Goal: Task Accomplishment & Management: Manage account settings

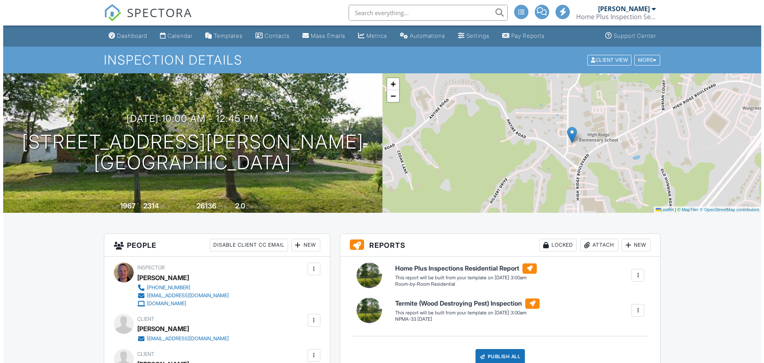
scroll to position [80, 0]
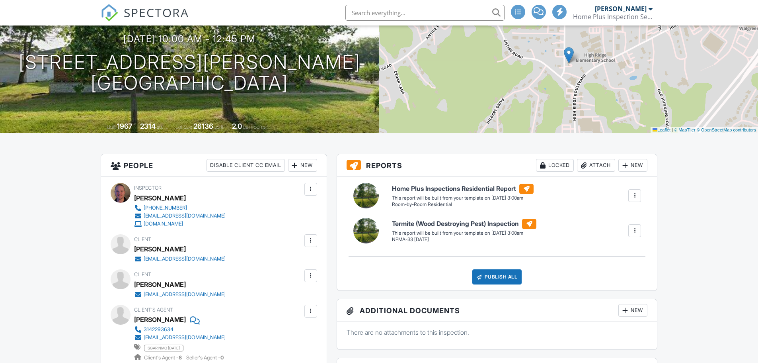
click at [312, 239] on div at bounding box center [311, 240] width 8 height 8
click at [295, 268] on li "Edit" at bounding box center [292, 265] width 41 height 20
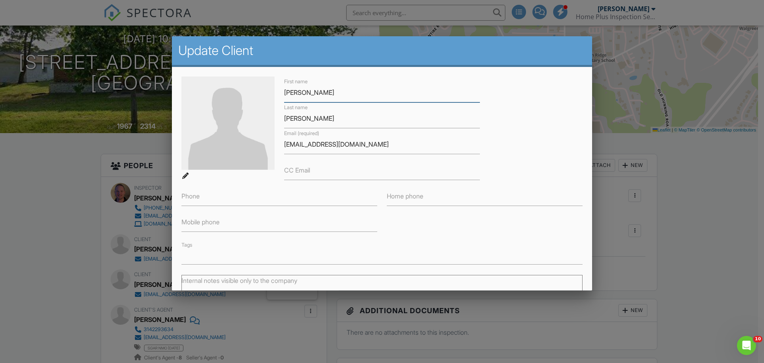
scroll to position [0, 0]
click at [293, 90] on input "Johnathan" at bounding box center [382, 92] width 196 height 19
click at [291, 93] on input "Johnathan" at bounding box center [382, 92] width 196 height 19
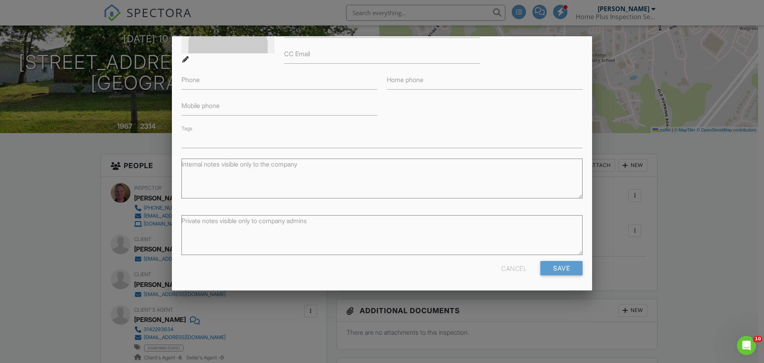
scroll to position [117, 0]
type input "Jonathan"
click at [562, 269] on input "Save" at bounding box center [561, 267] width 42 height 14
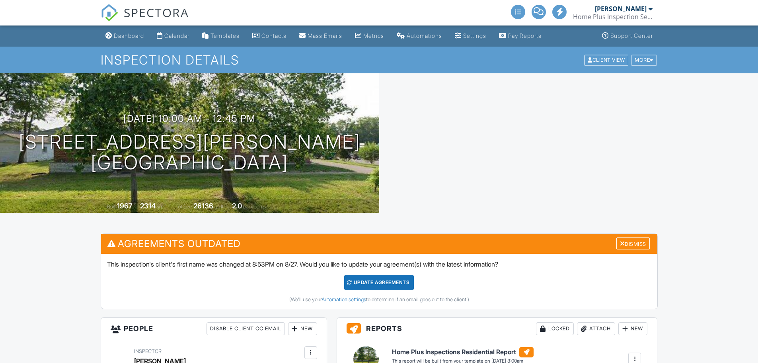
click at [395, 285] on div "Update Agreements" at bounding box center [379, 282] width 70 height 15
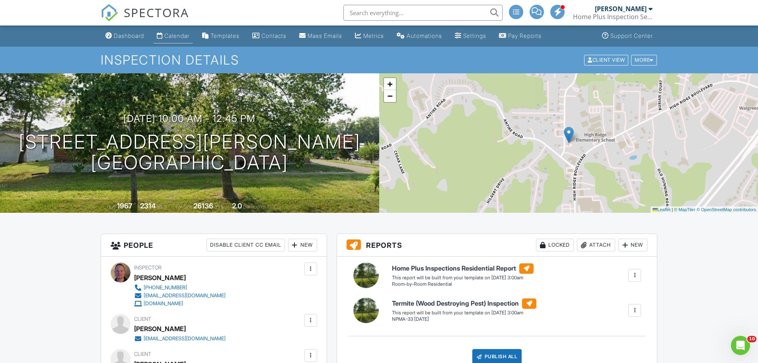
click at [167, 36] on div "Calendar" at bounding box center [176, 35] width 25 height 7
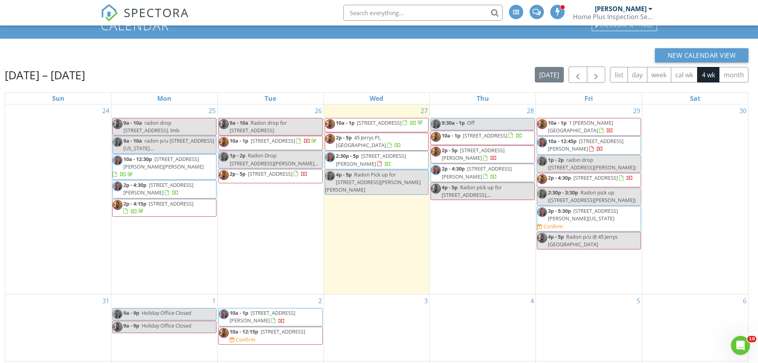
scroll to position [80, 0]
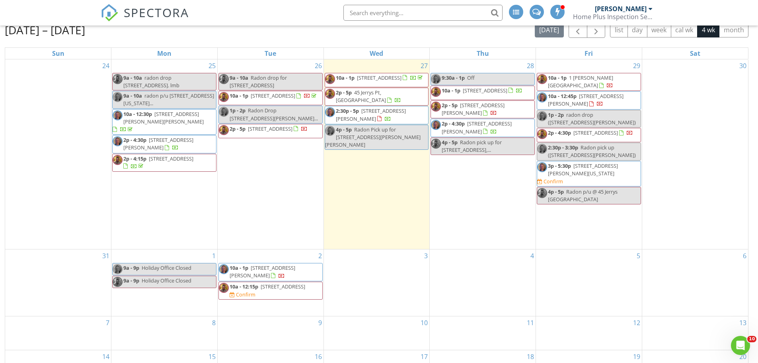
click at [615, 171] on span "2988 Joyce Ct, Maryland Heights 63043" at bounding box center [583, 169] width 70 height 15
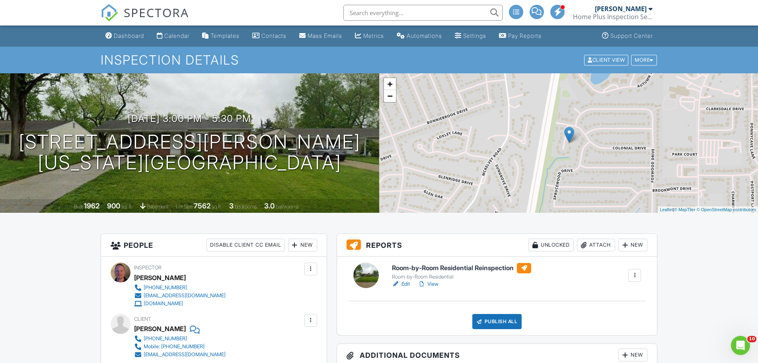
click at [173, 33] on div "Calendar" at bounding box center [176, 35] width 25 height 7
